Goal: Information Seeking & Learning: Learn about a topic

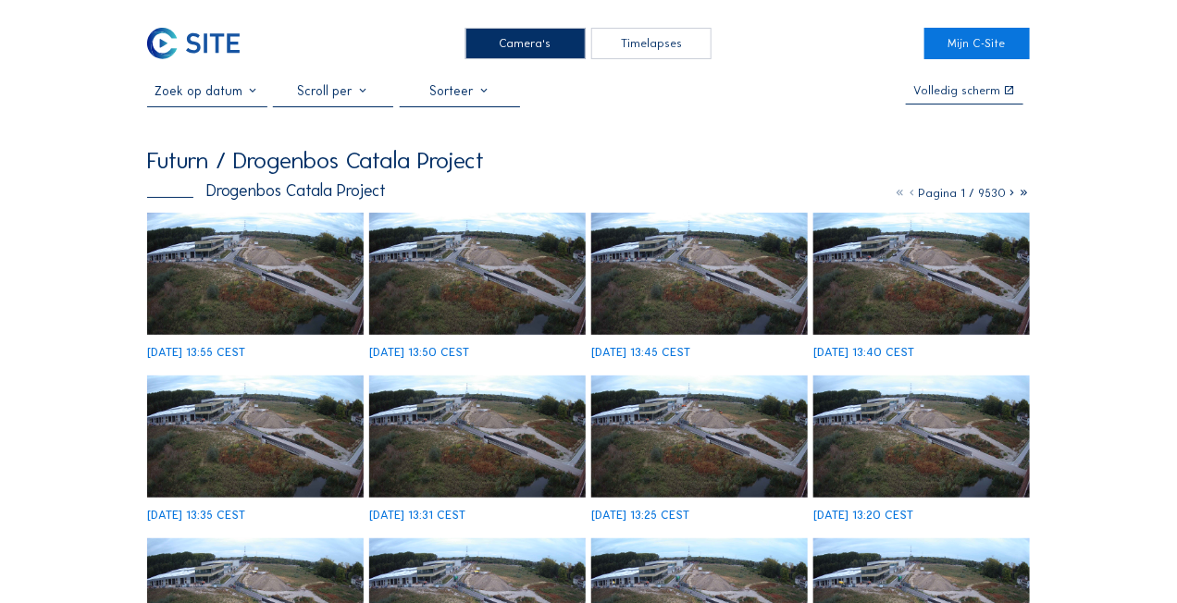
click at [222, 259] on img at bounding box center [255, 274] width 216 height 122
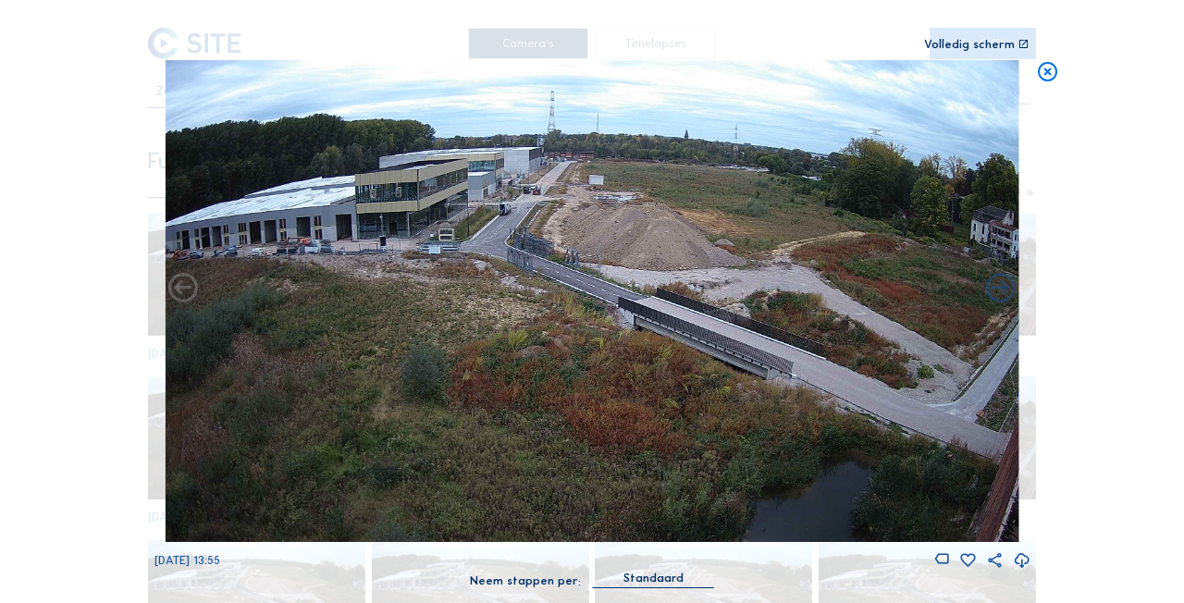
click at [19, 248] on div "Scroll om door de tijd te reizen | Druk op de 'Alt'-[PERSON_NAME] + scroll om t…" at bounding box center [592, 301] width 1184 height 603
click at [1053, 71] on icon at bounding box center [1047, 72] width 23 height 24
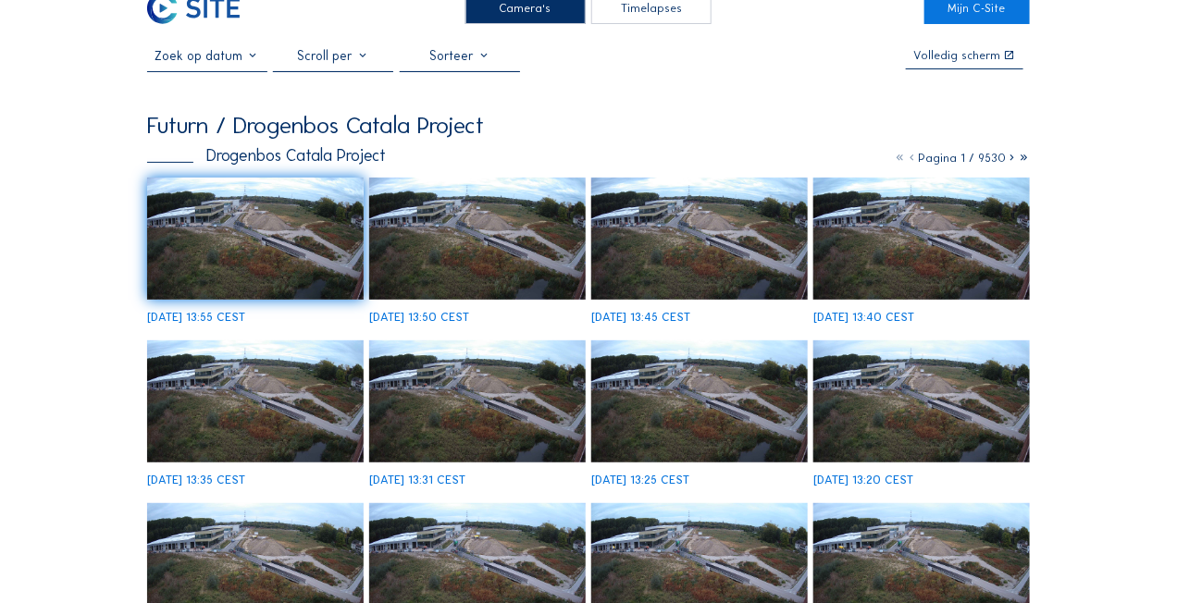
scroll to position [34, 0]
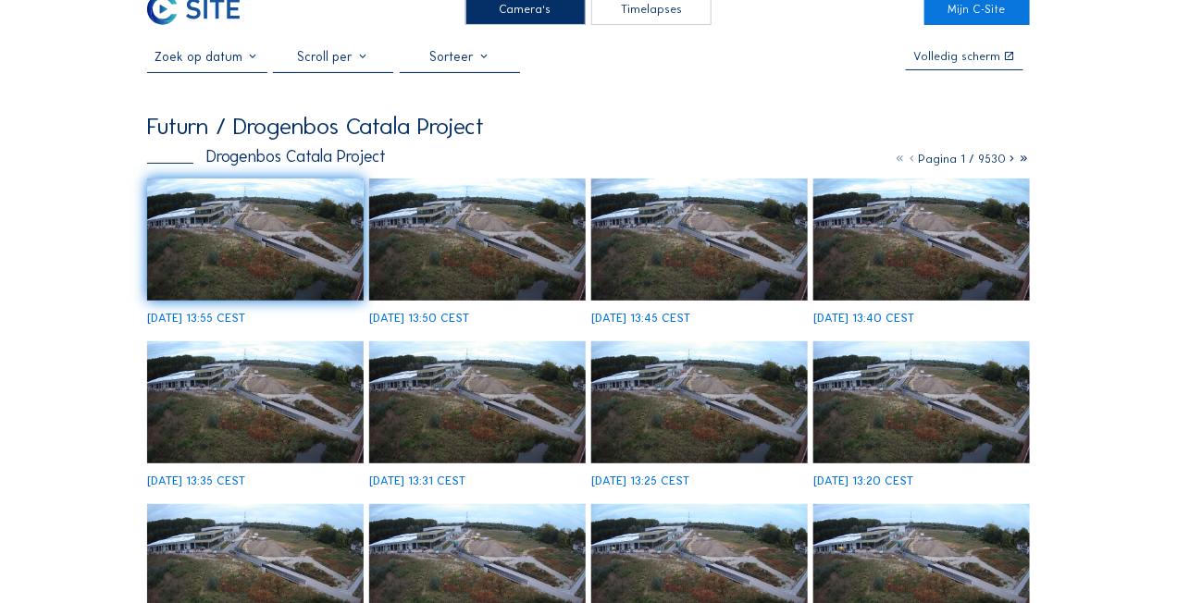
click at [1010, 161] on icon at bounding box center [1012, 159] width 12 height 14
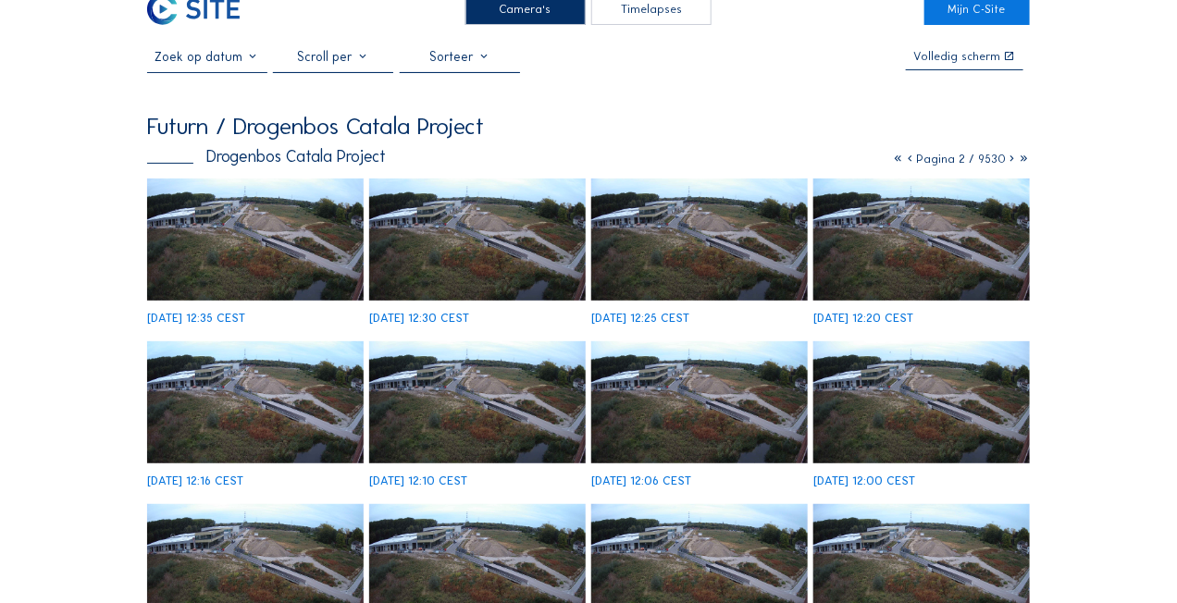
click at [302, 237] on img at bounding box center [255, 240] width 216 height 122
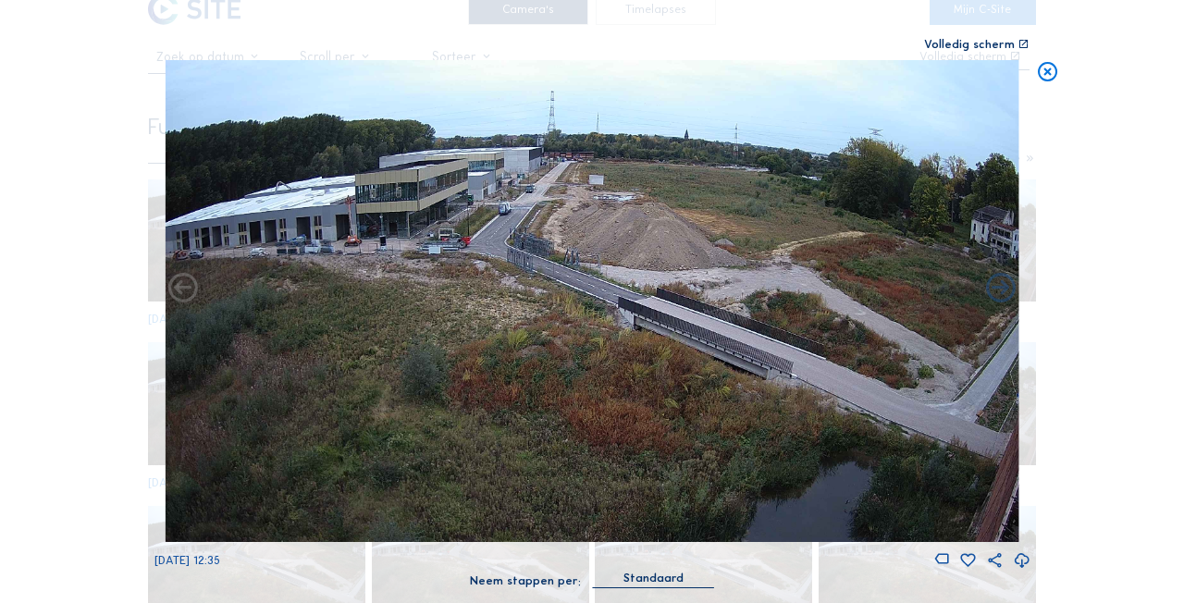
click at [1049, 70] on icon at bounding box center [1047, 72] width 23 height 24
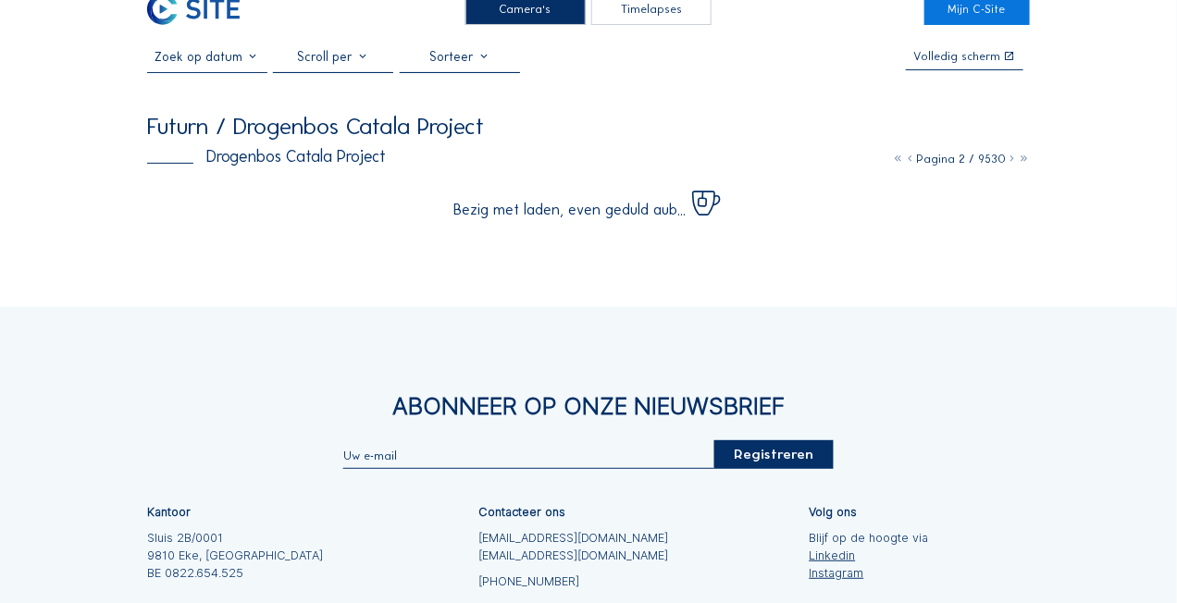
click at [913, 165] on icon at bounding box center [910, 159] width 12 height 14
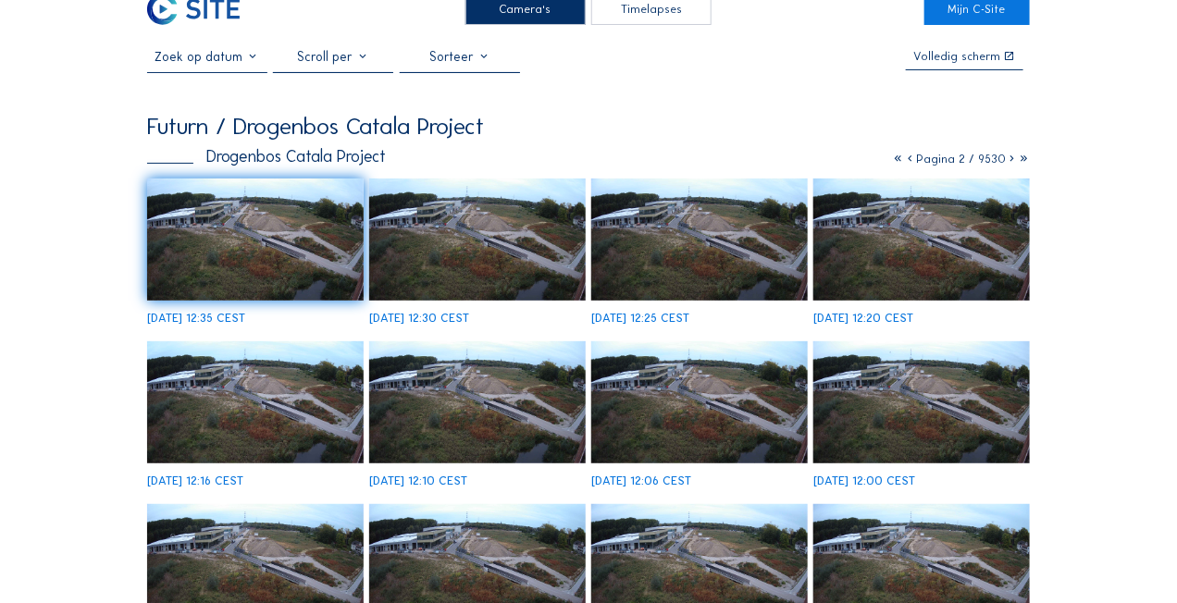
click at [913, 165] on icon at bounding box center [910, 159] width 12 height 14
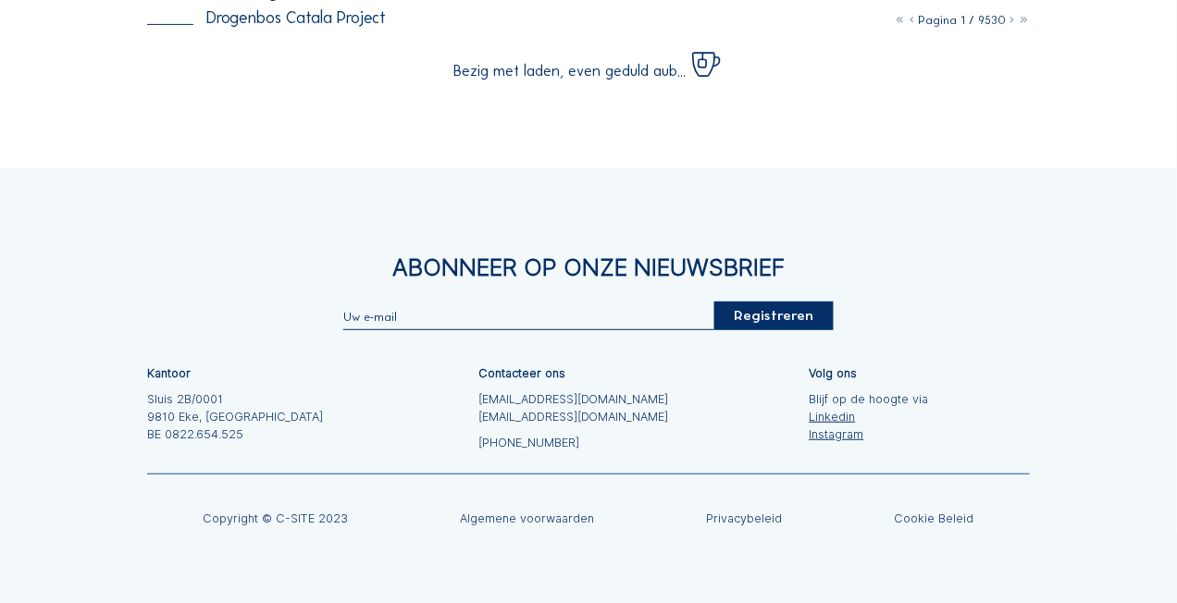
scroll to position [219, 0]
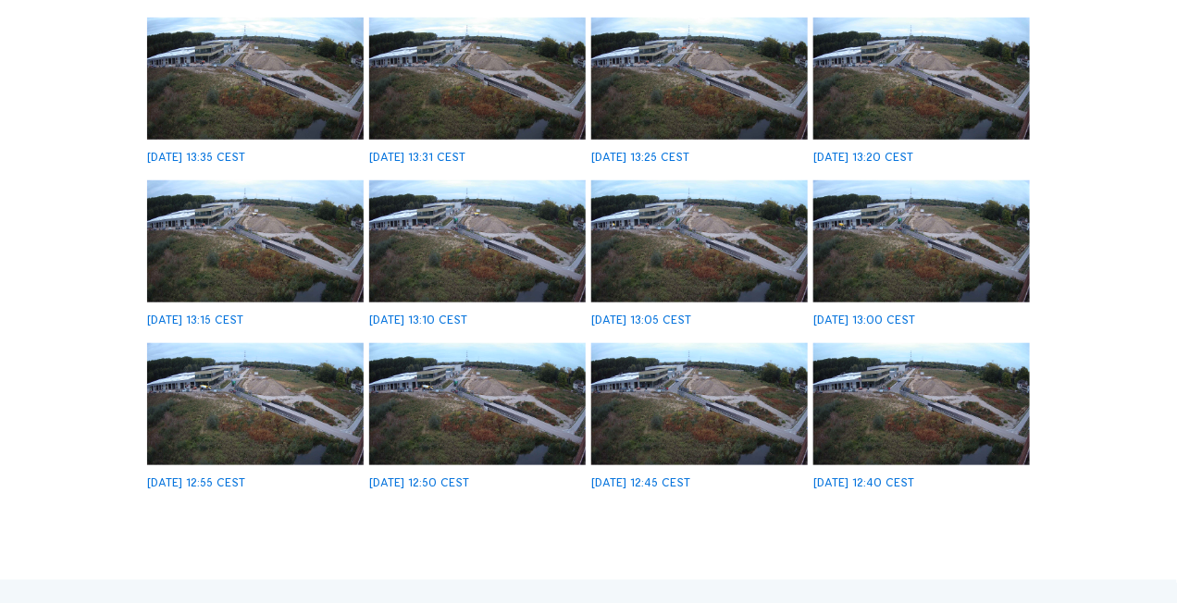
click at [468, 392] on img at bounding box center [477, 404] width 216 height 122
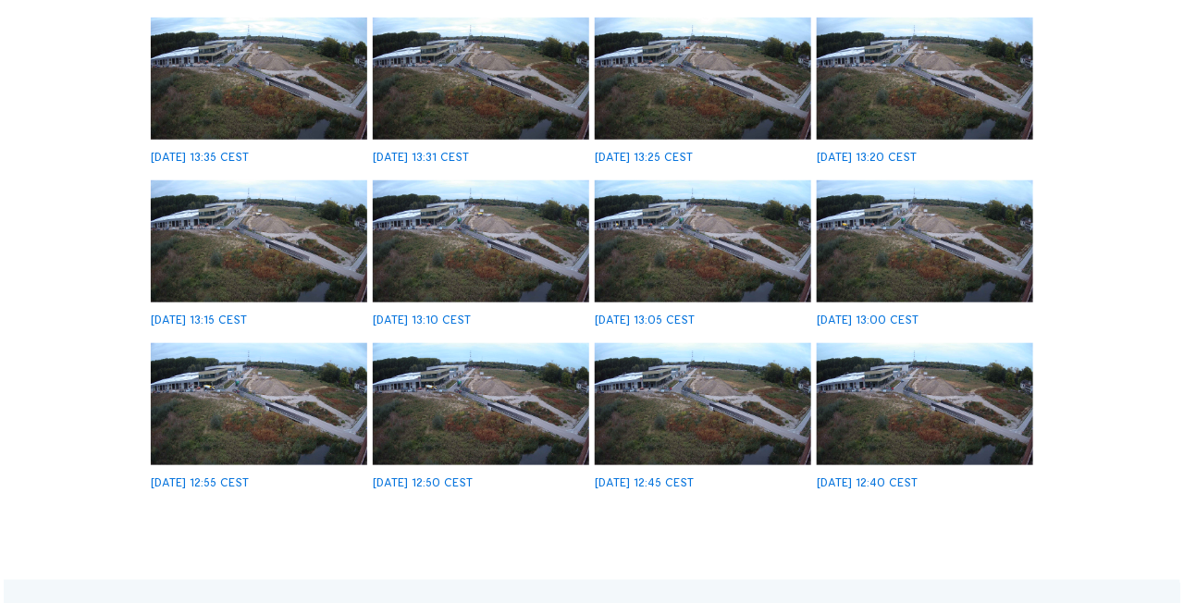
scroll to position [359, 0]
